Goal: Task Accomplishment & Management: Manage account settings

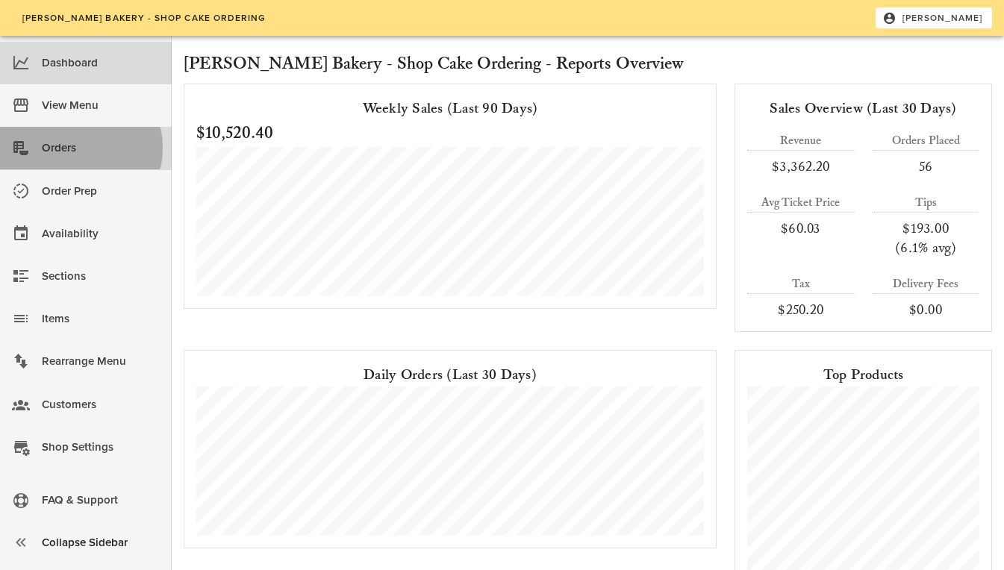
click at [41, 151] on link "Orders" at bounding box center [86, 148] width 172 height 43
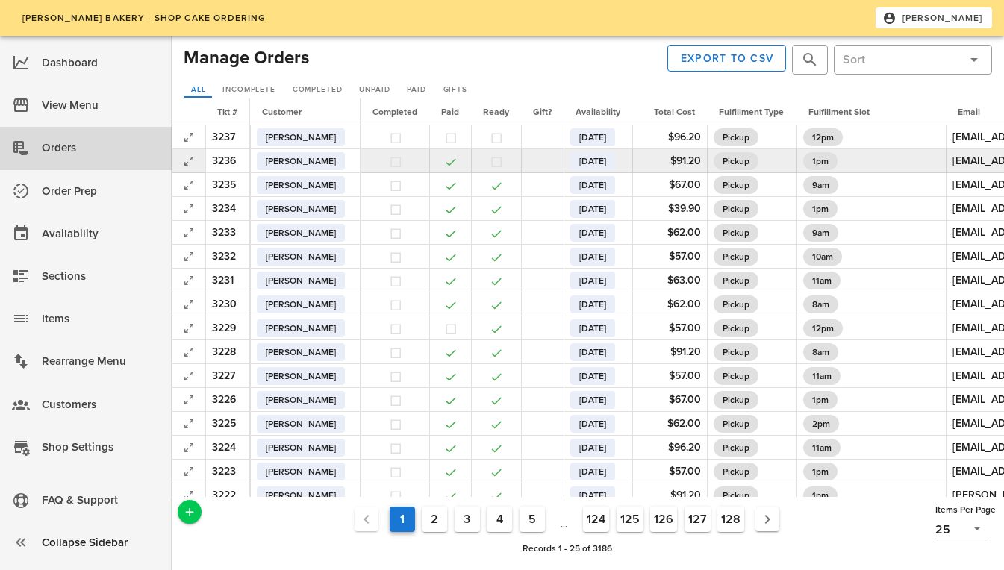
click at [178, 157] on td at bounding box center [189, 161] width 34 height 24
click at [184, 163] on icon "button" at bounding box center [189, 161] width 18 height 18
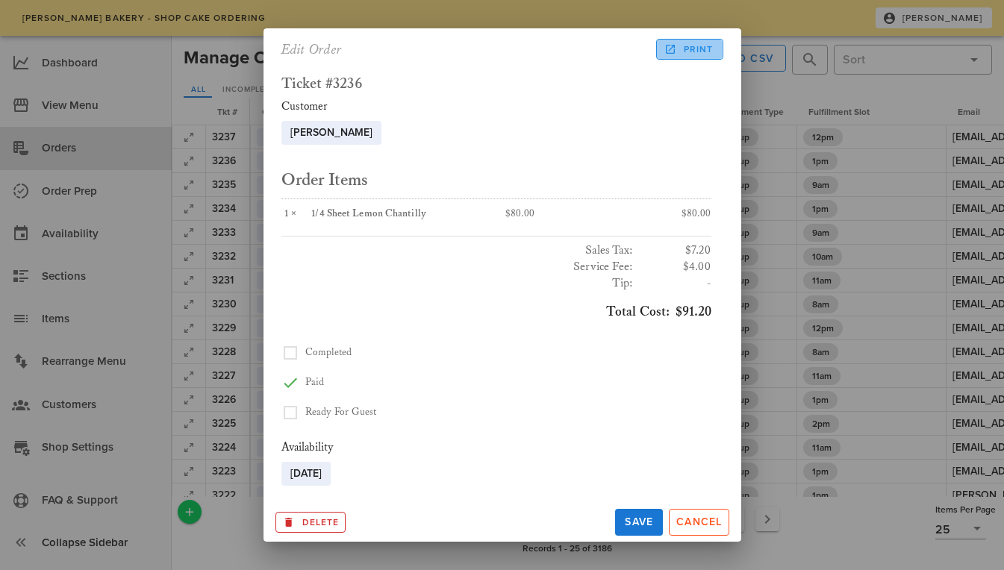
click at [684, 49] on span "Print" at bounding box center [689, 49] width 46 height 13
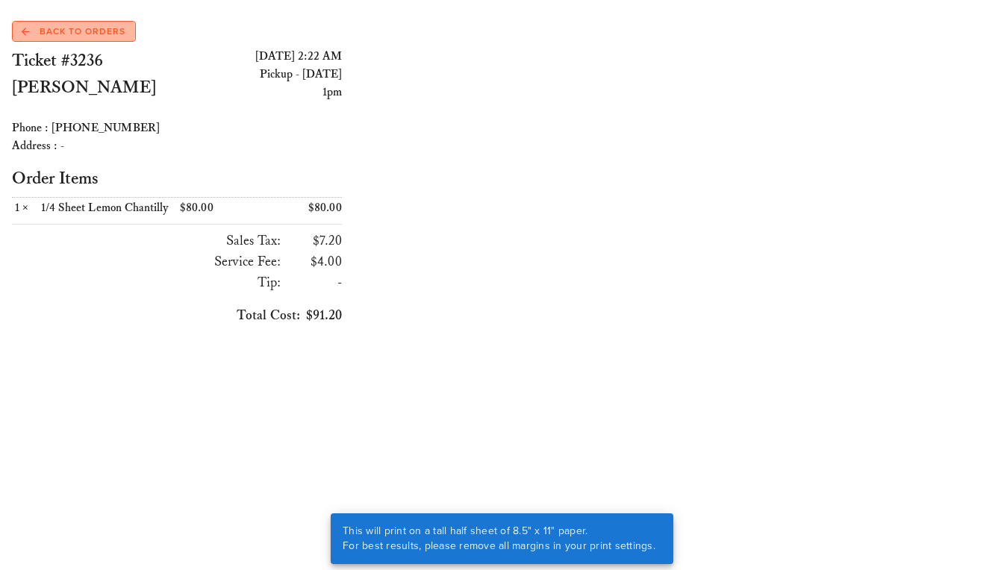
click at [103, 27] on span "Back to Orders" at bounding box center [74, 31] width 104 height 13
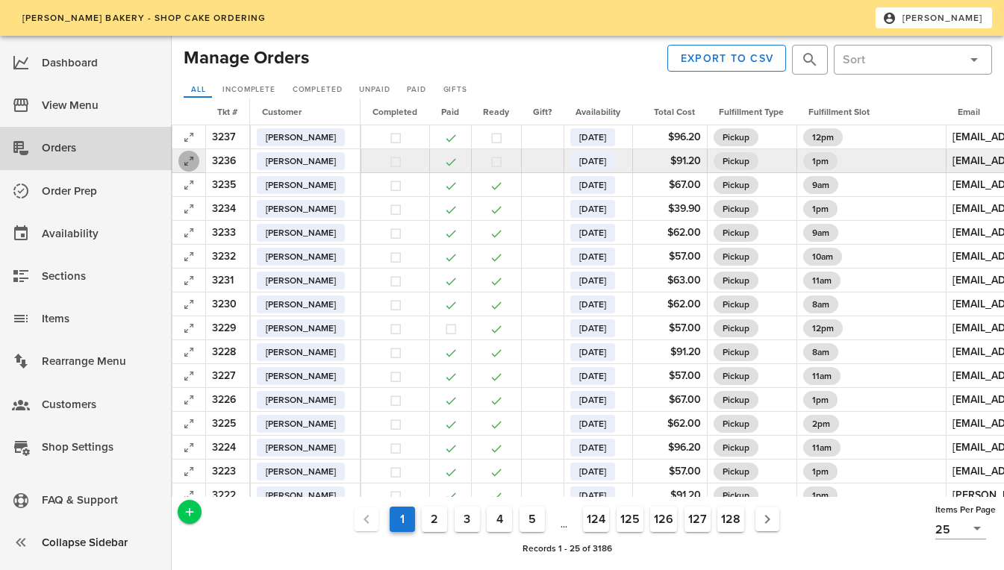
click at [184, 166] on icon "button" at bounding box center [189, 161] width 18 height 18
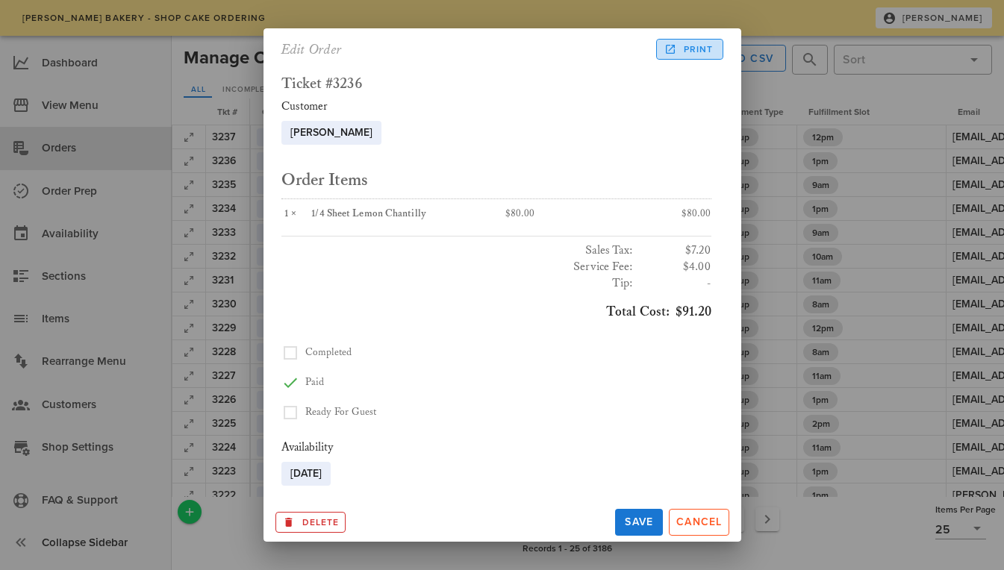
click at [707, 49] on span "Print" at bounding box center [689, 49] width 46 height 13
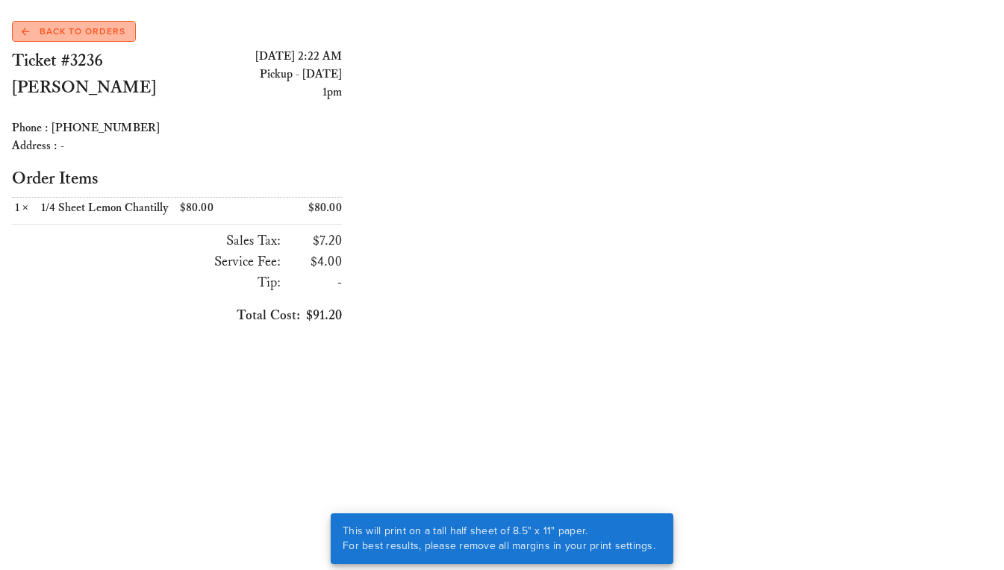
click at [49, 37] on span "Back to Orders" at bounding box center [74, 31] width 104 height 13
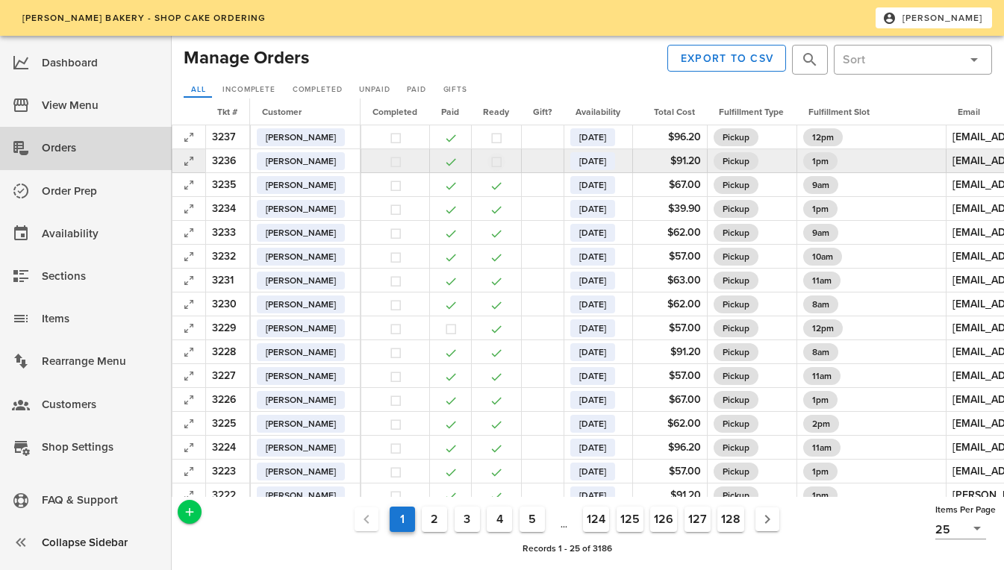
click at [503, 166] on button "button" at bounding box center [496, 161] width 13 height 13
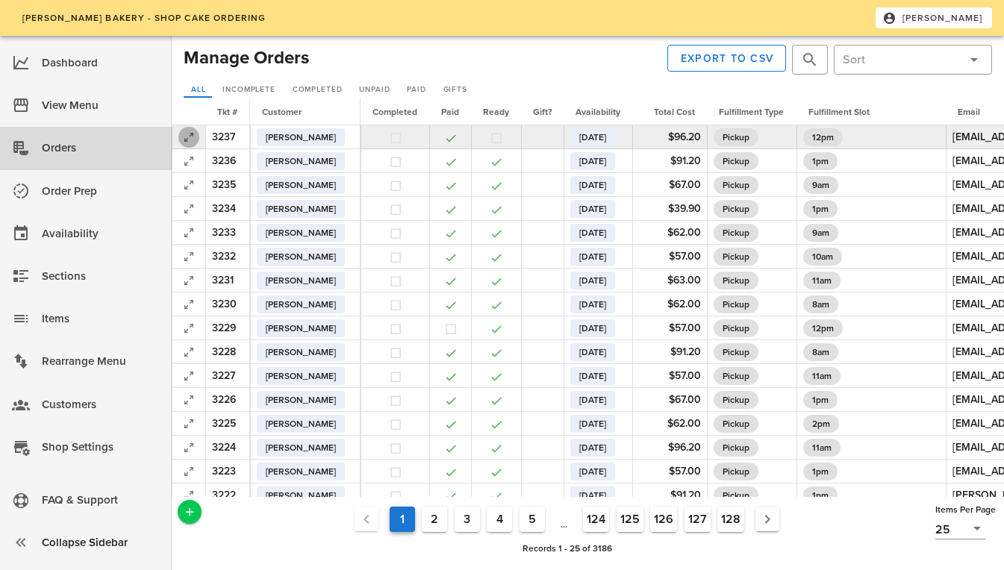
click at [181, 142] on icon "button" at bounding box center [189, 137] width 18 height 18
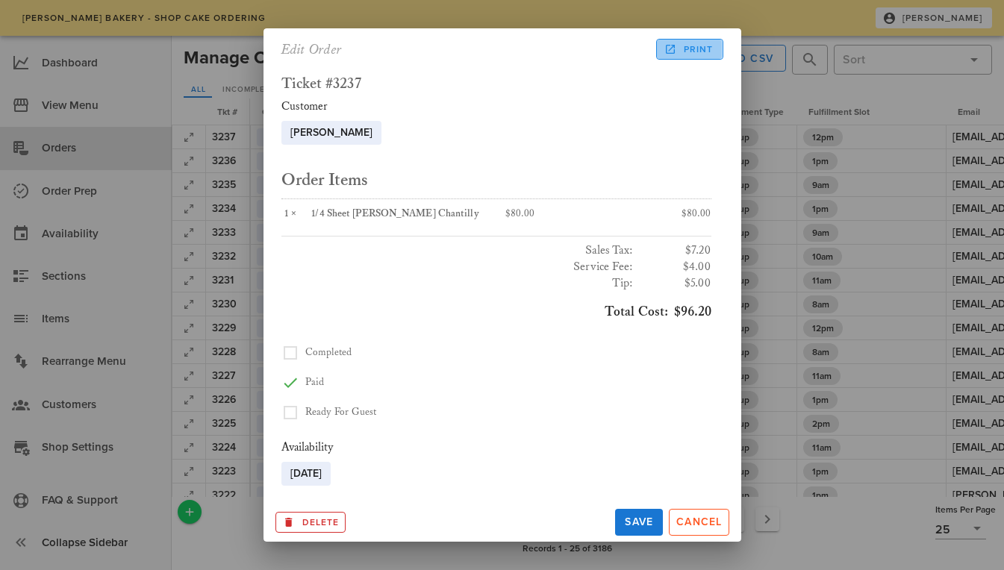
click at [696, 42] on link "Print" at bounding box center [689, 49] width 66 height 21
